Goal: Find specific page/section: Find specific page/section

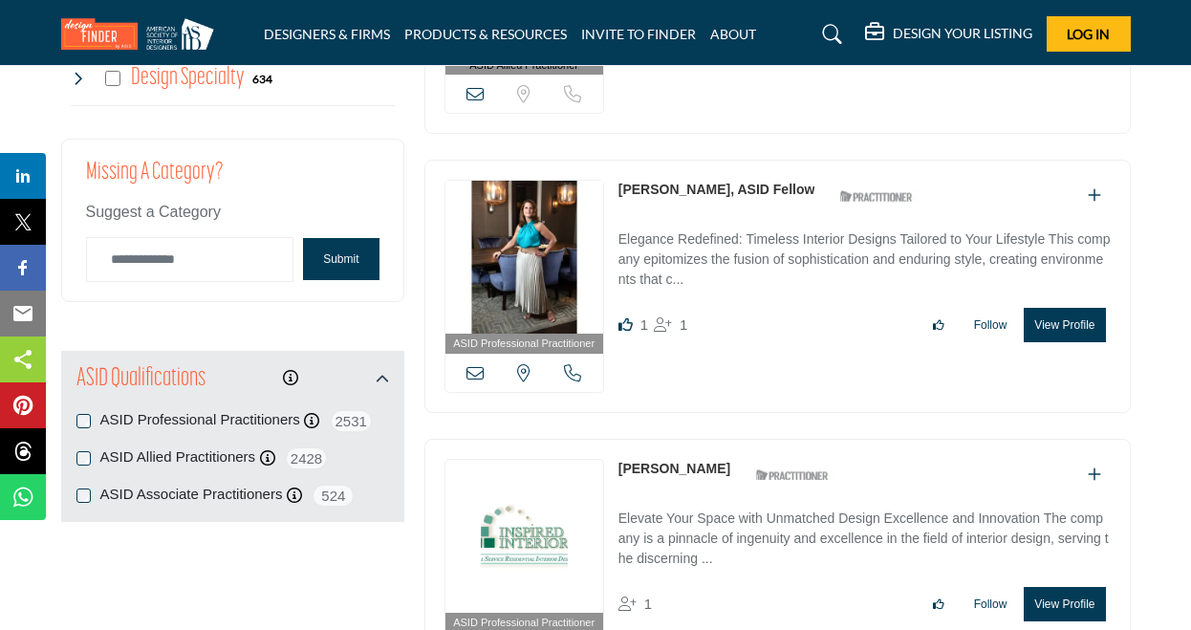
scroll to position [1912, 0]
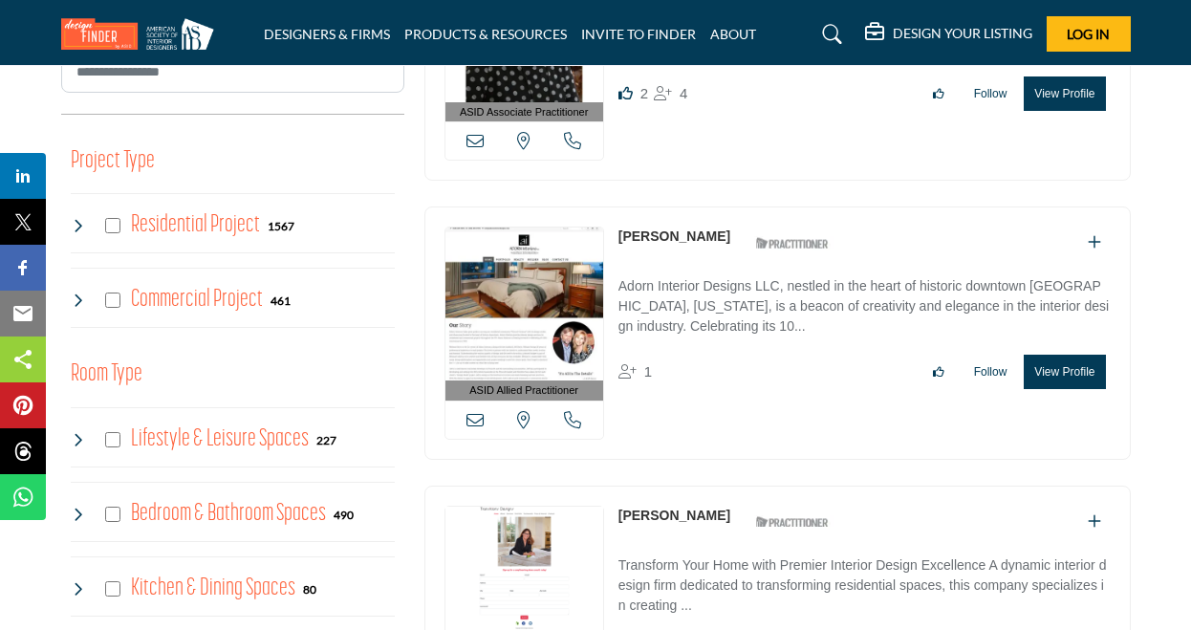
scroll to position [382, 0]
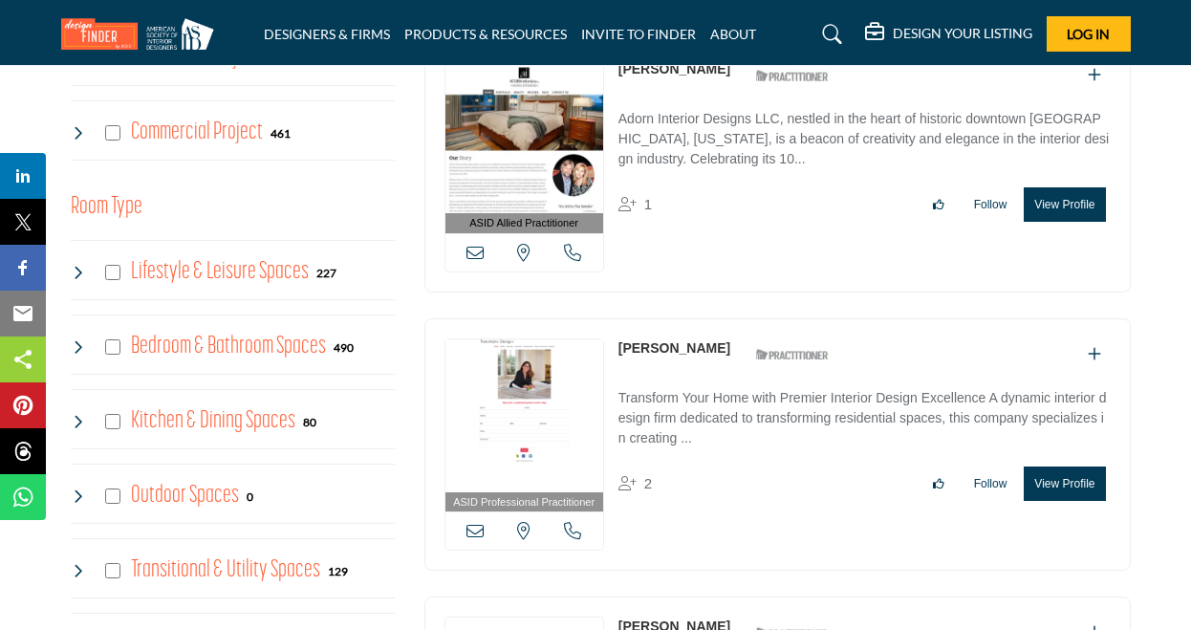
scroll to position [1052, 0]
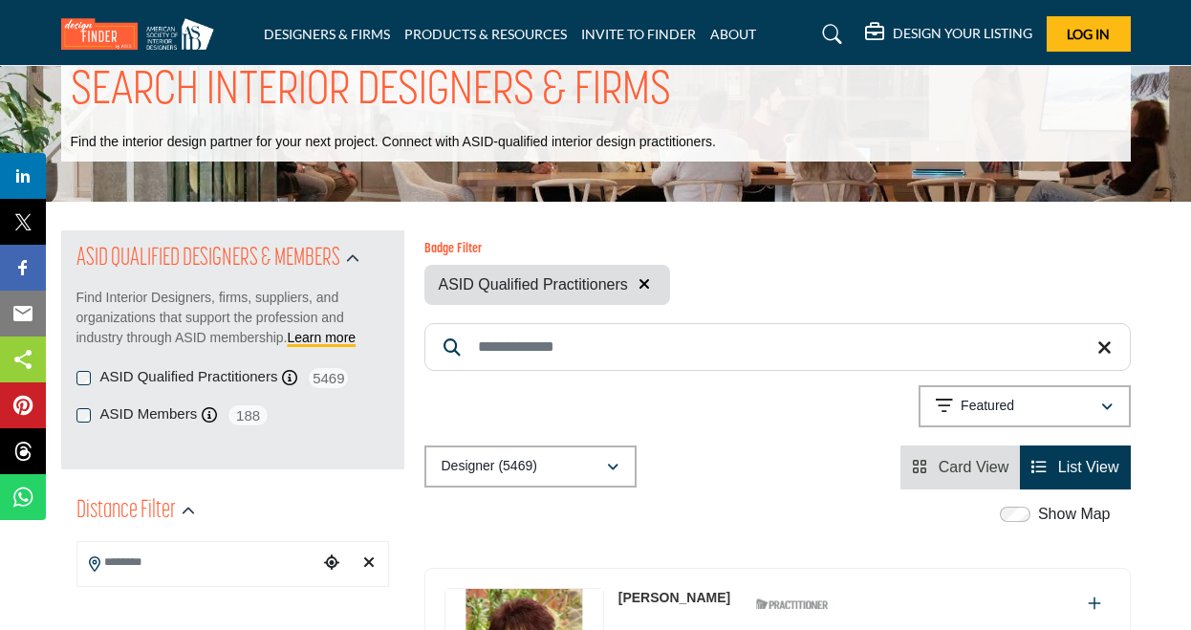
scroll to position [0, 0]
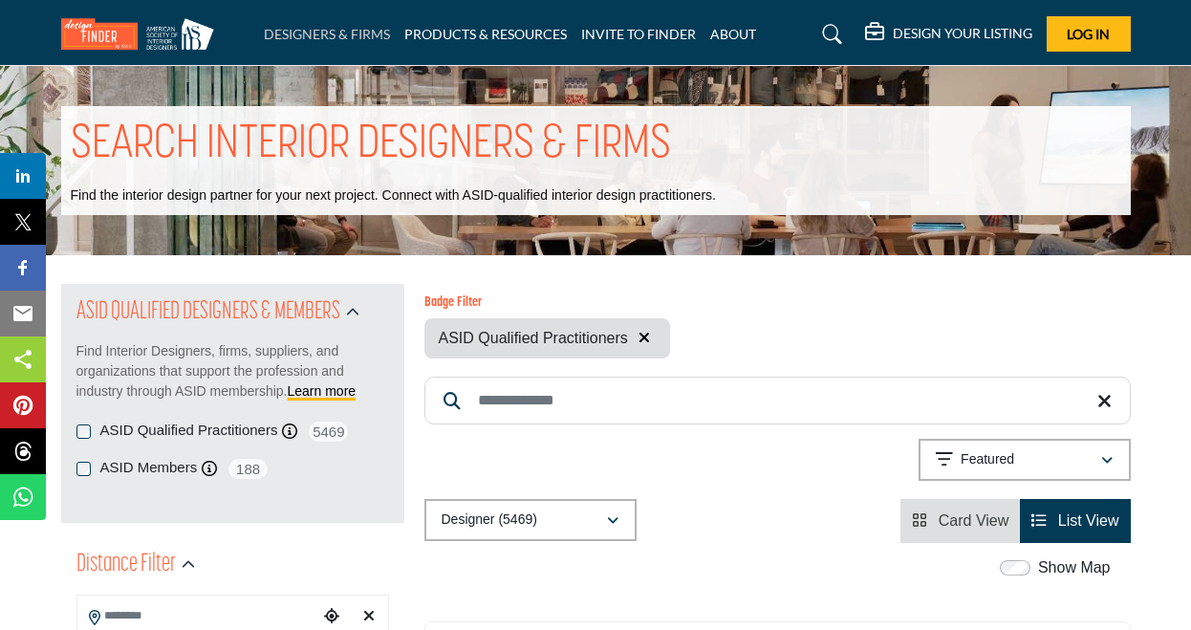
click at [361, 32] on link "DESIGNERS & FIRMS" at bounding box center [327, 34] width 126 height 16
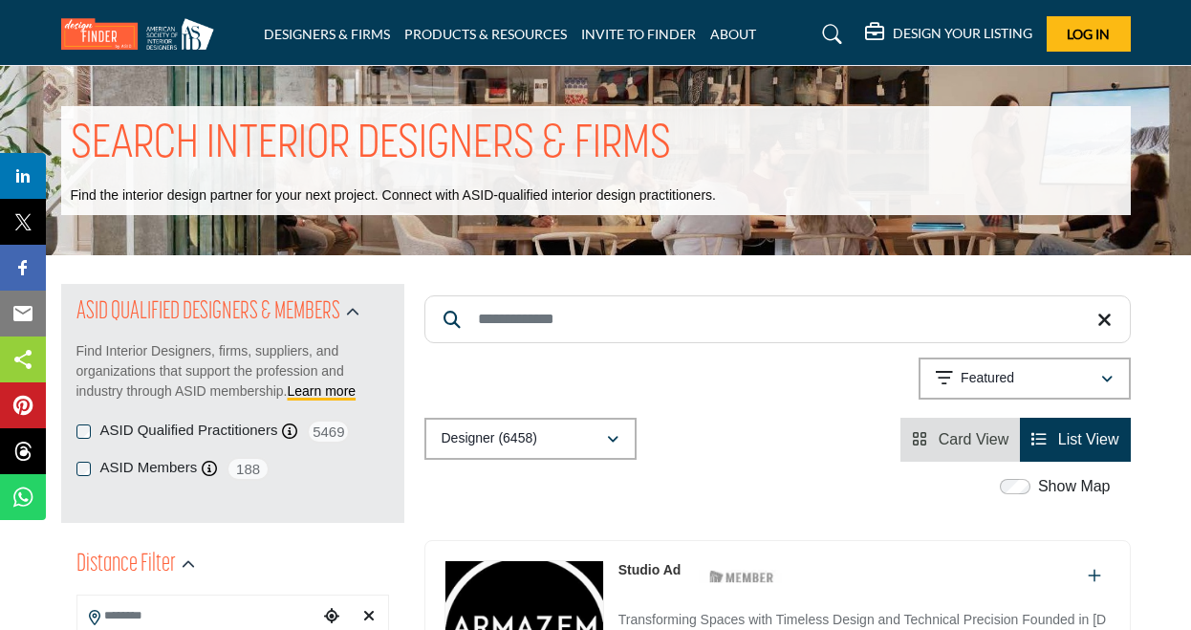
click at [837, 460] on div "Designer (6458) All (6738) Designer (6458) Products (3) Projects (280)" at bounding box center [778, 440] width 707 height 44
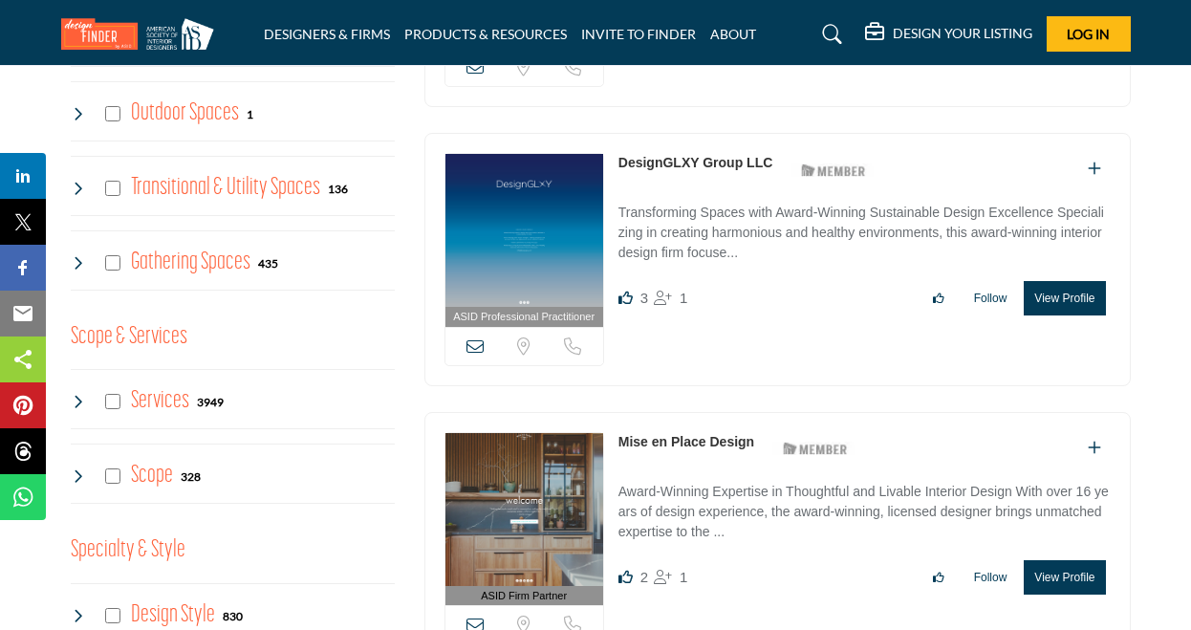
scroll to position [669, 0]
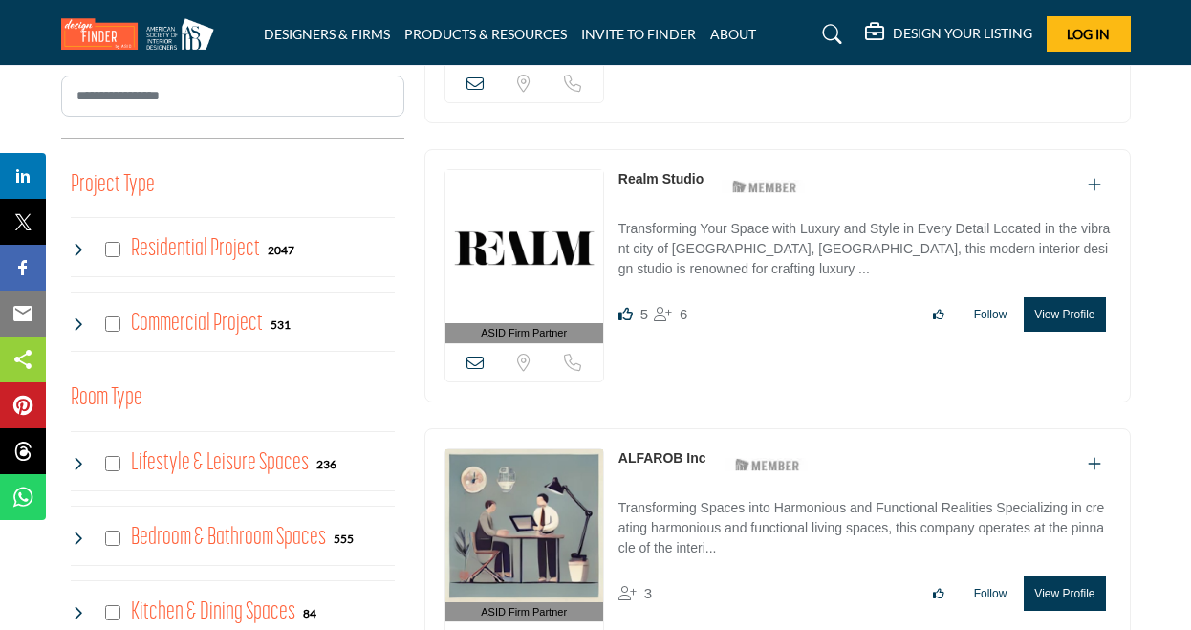
click at [76, 246] on icon at bounding box center [78, 249] width 15 height 15
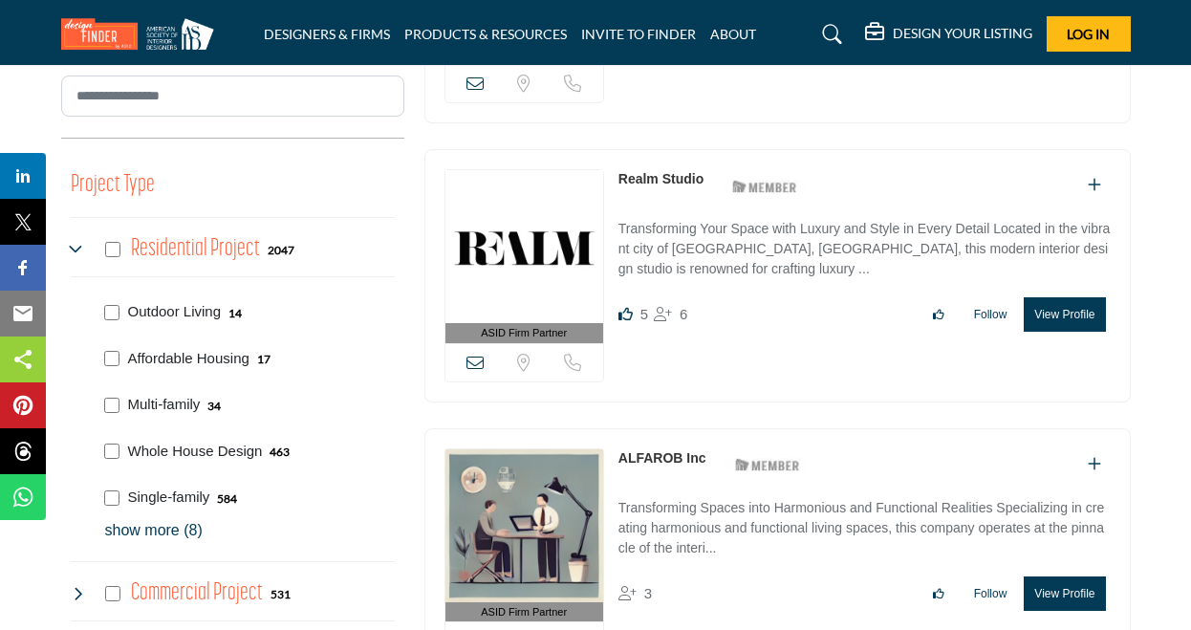
click at [172, 531] on p "show more (8)" at bounding box center [250, 530] width 290 height 23
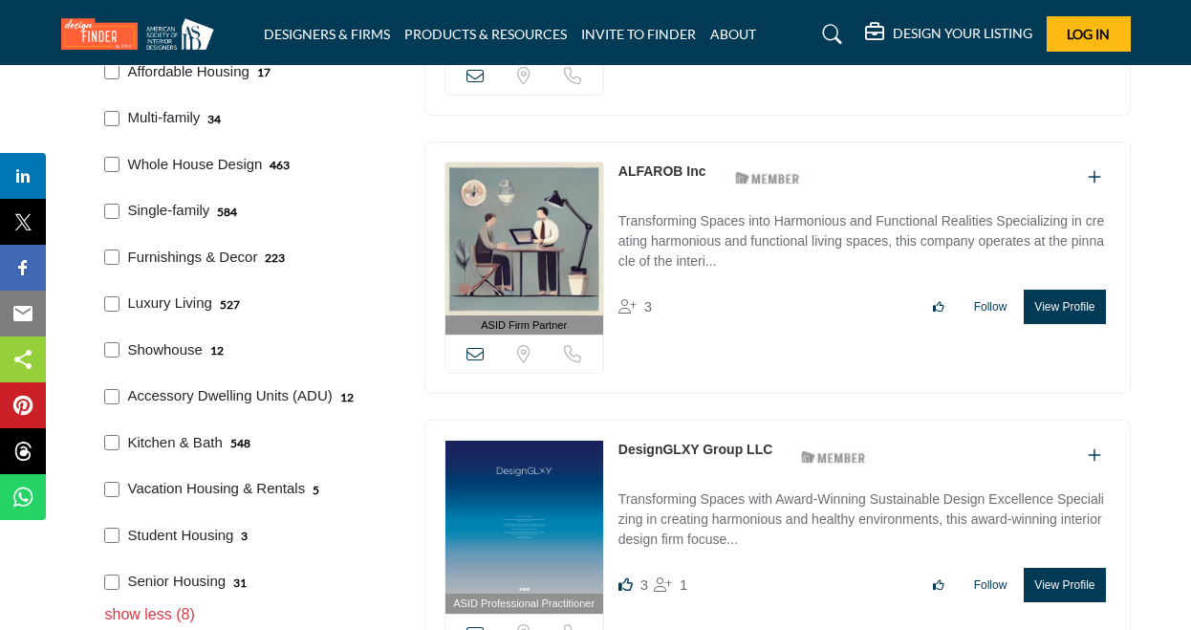
scroll to position [1052, 0]
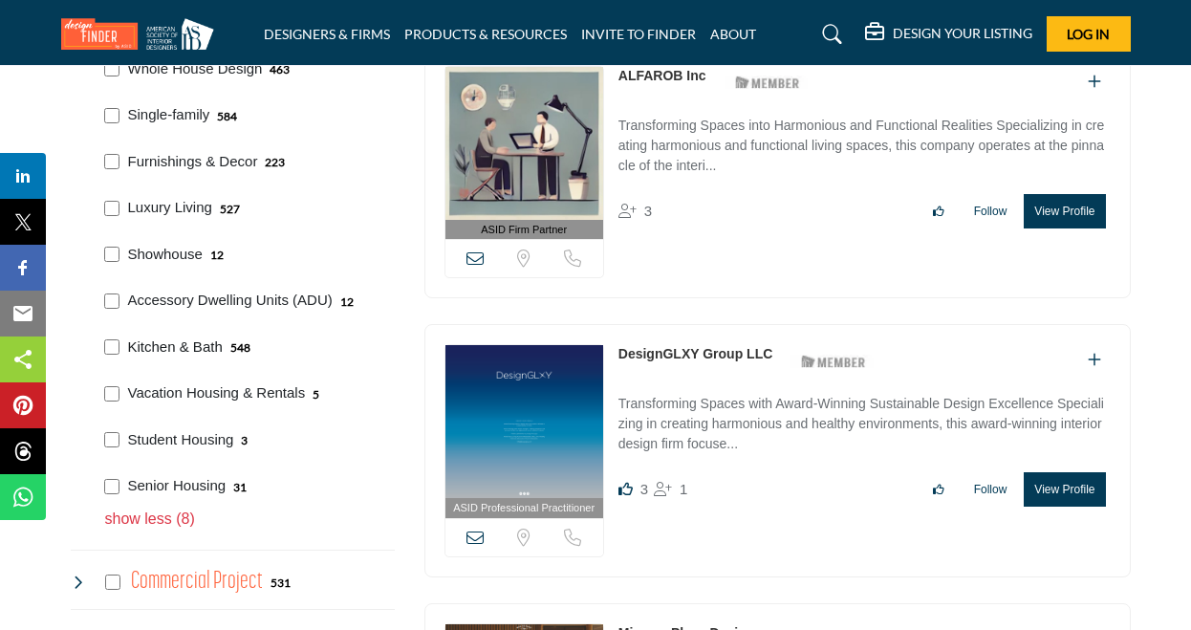
click at [154, 350] on p "Kitchen & Bath" at bounding box center [175, 348] width 95 height 22
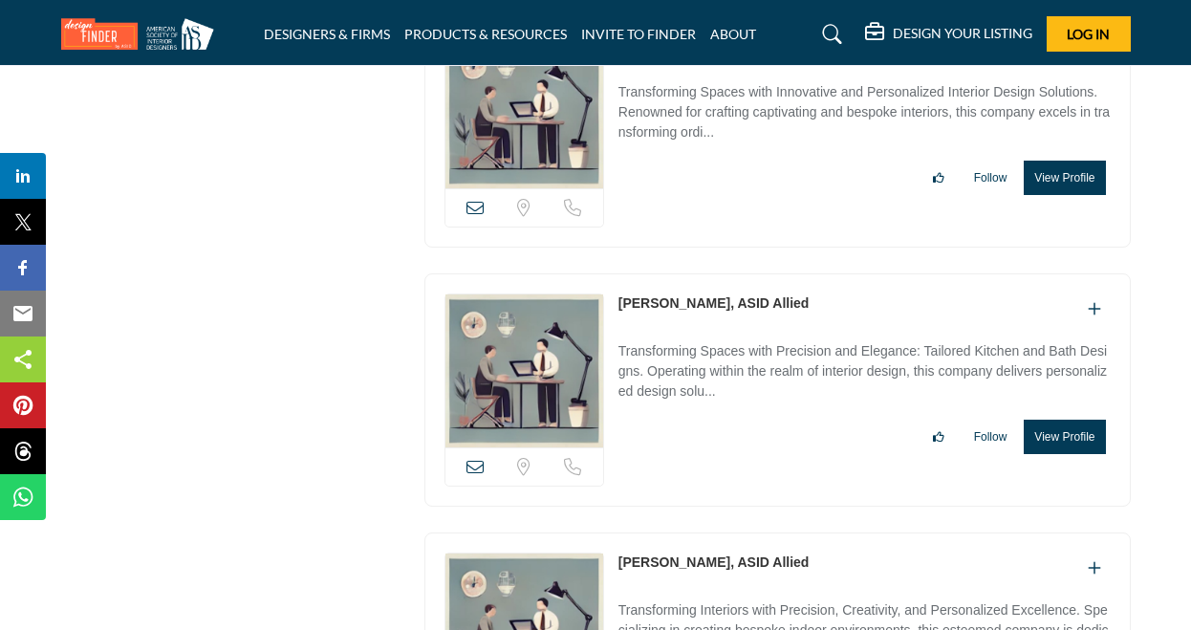
scroll to position [6980, 0]
